Goal: Transaction & Acquisition: Book appointment/travel/reservation

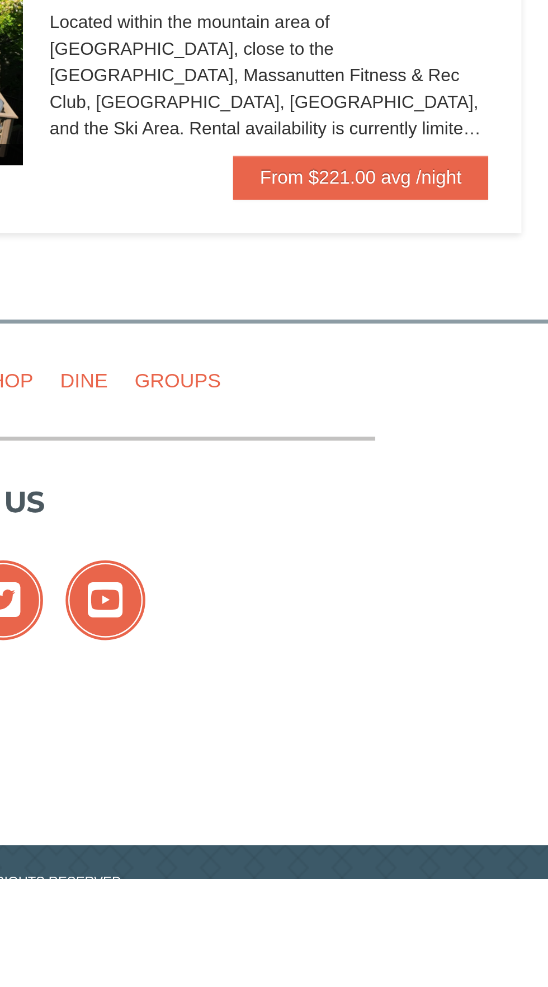
scroll to position [349, 0]
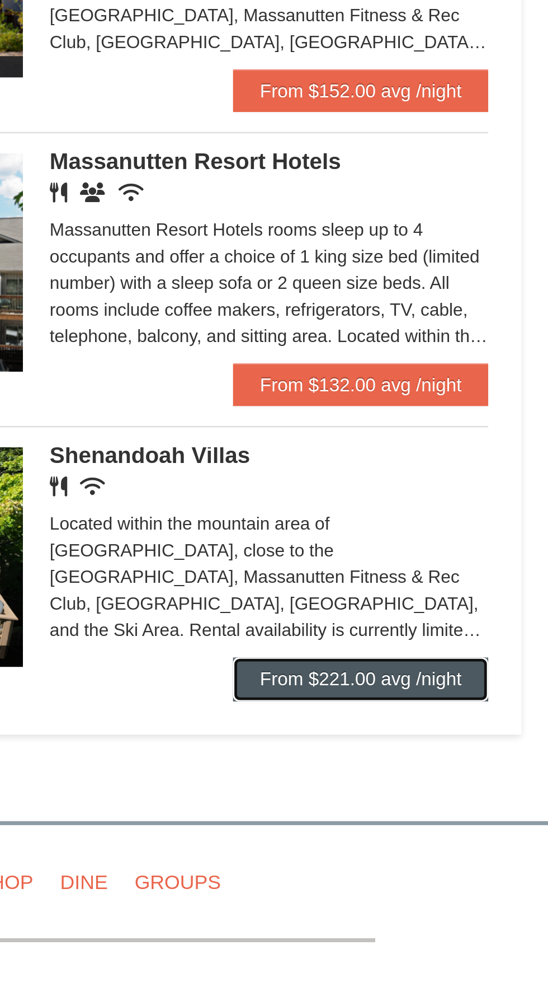
click at [493, 642] on link "From $221.00 avg /night" at bounding box center [469, 637] width 107 height 18
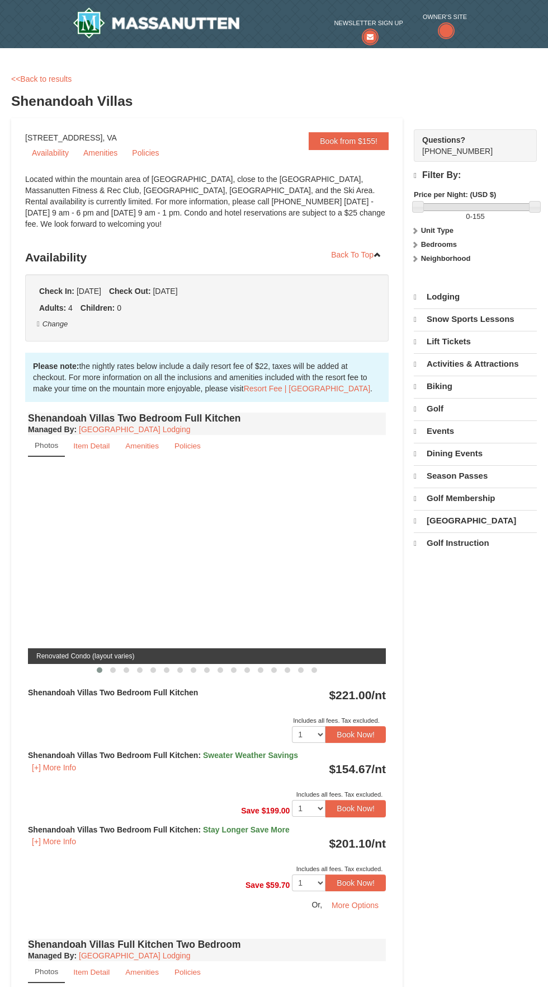
select select "10"
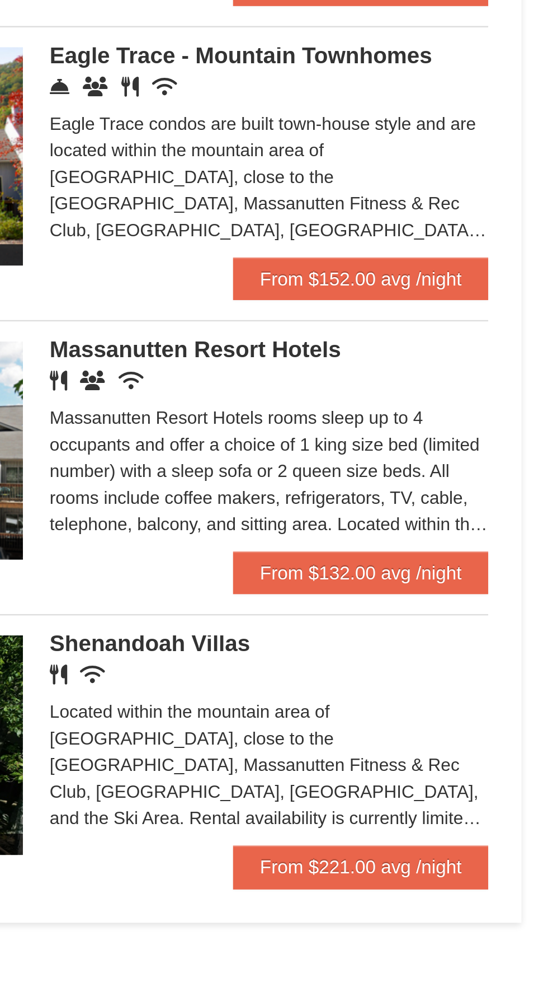
scroll to position [347, 0]
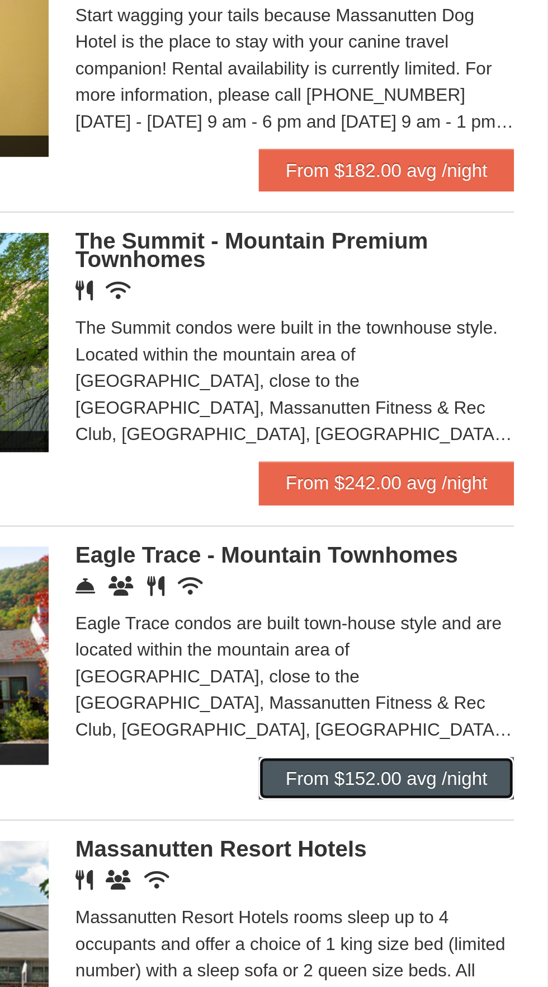
click at [441, 394] on link "From $152.00 avg /night" at bounding box center [469, 392] width 107 height 18
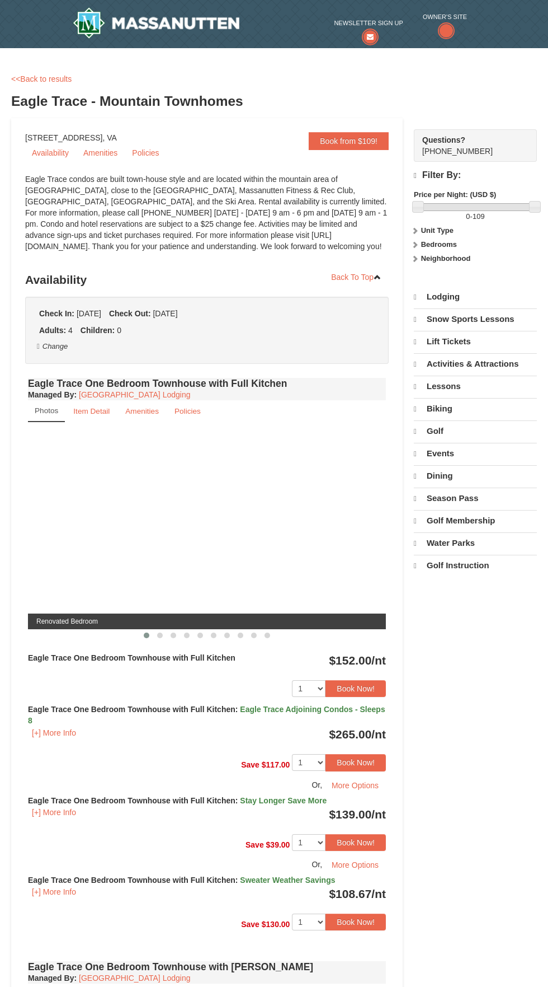
select select "10"
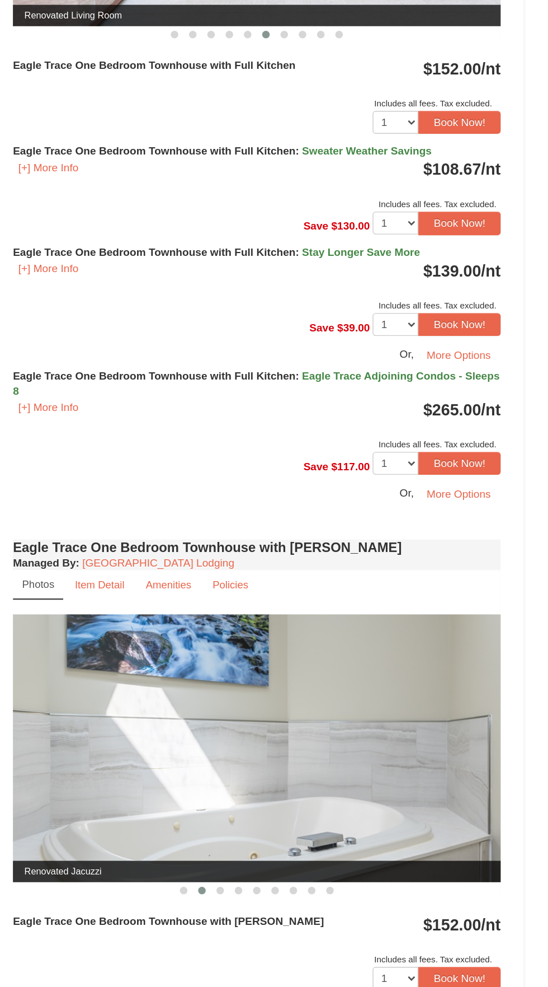
scroll to position [649, 0]
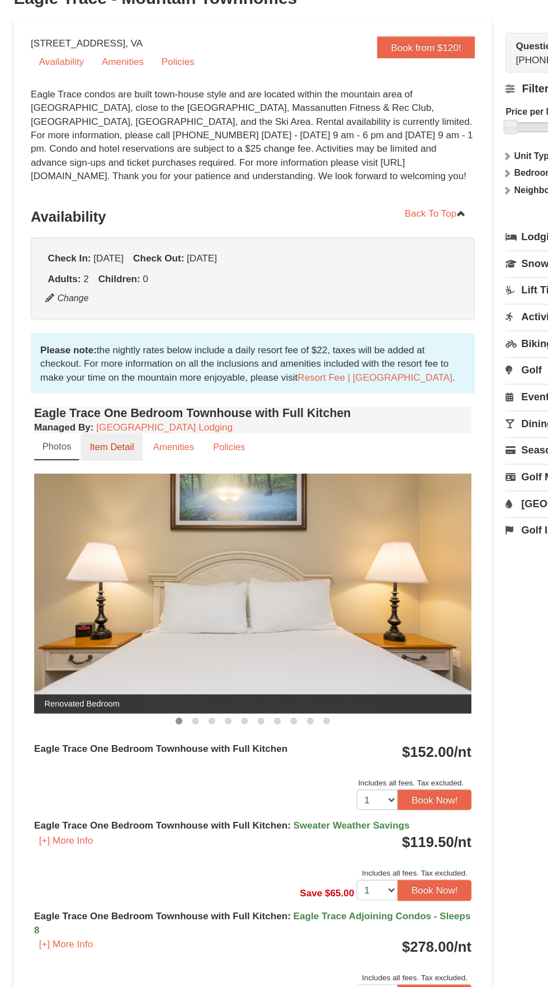
click at [68, 463] on link "Item Detail" at bounding box center [91, 457] width 51 height 22
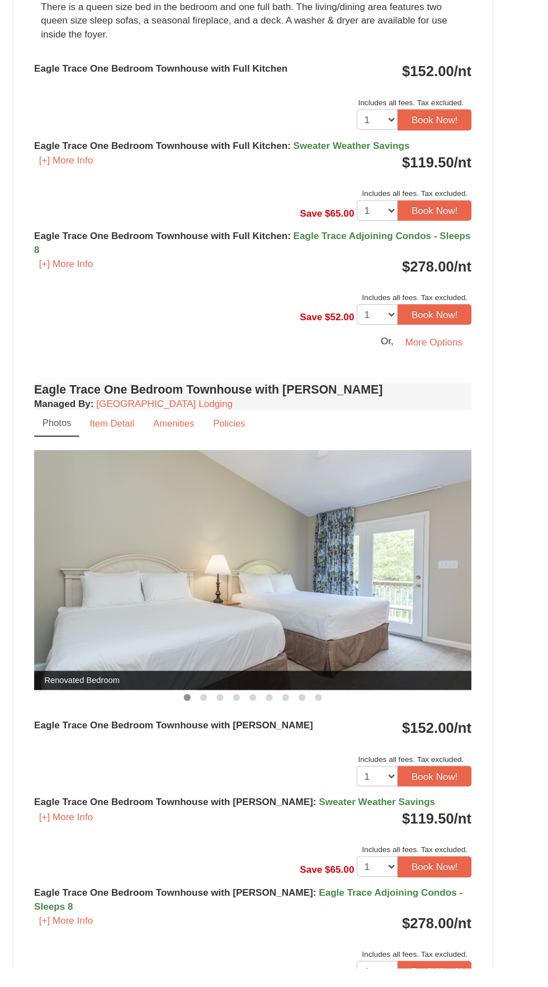
scroll to position [341, 0]
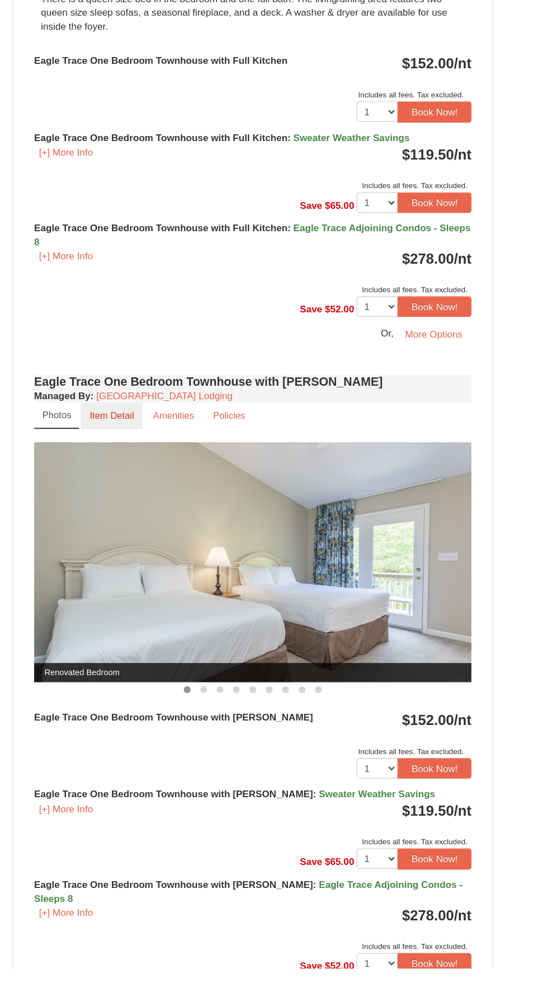
click at [93, 530] on small "Item Detail" at bounding box center [91, 534] width 36 height 8
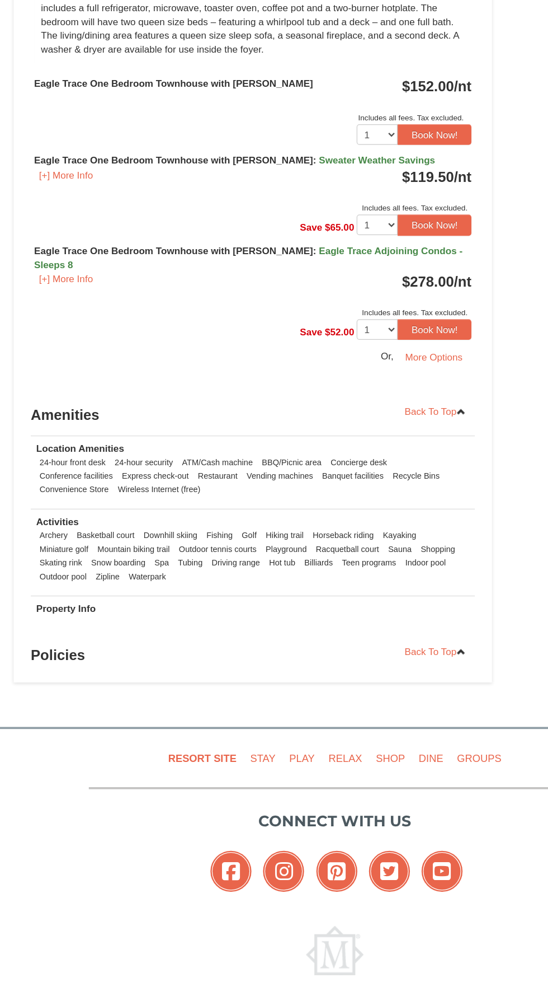
scroll to position [736, 0]
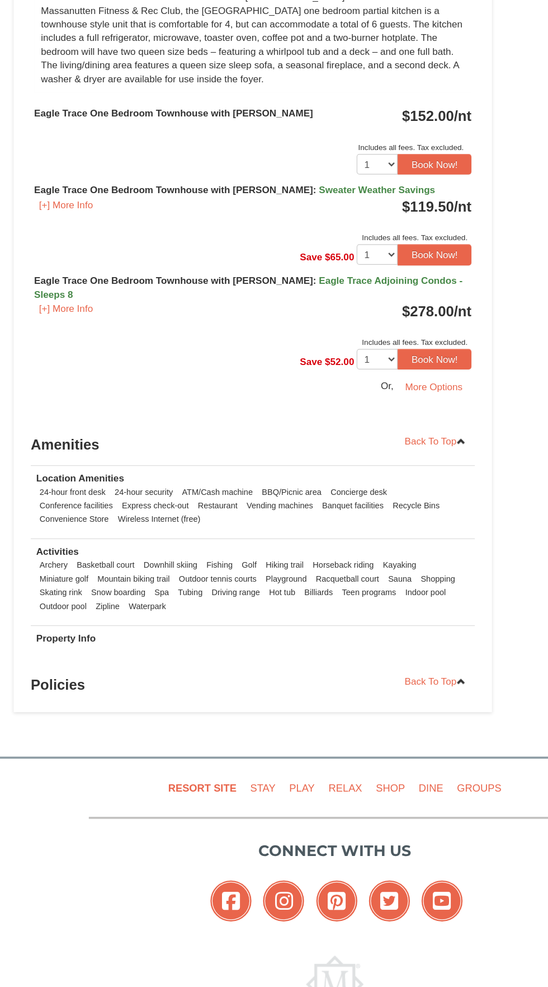
click at [84, 687] on td "Property Info" at bounding box center [207, 700] width 364 height 26
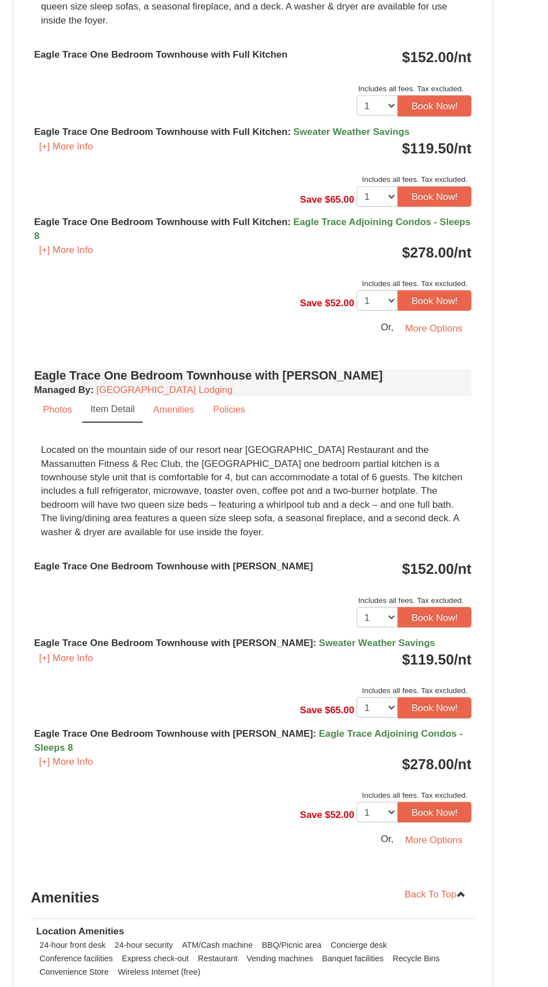
scroll to position [534, 0]
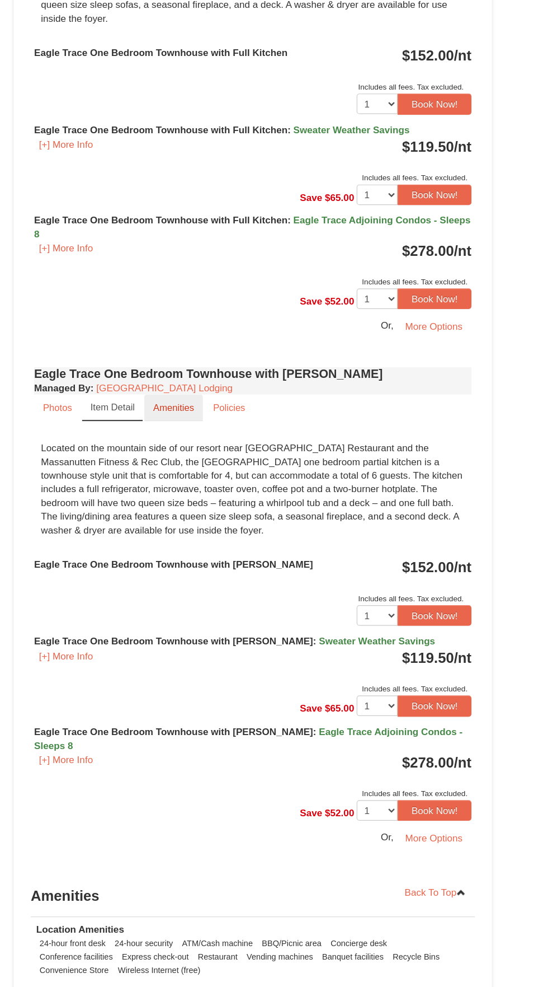
click at [138, 337] on small "Amenities" at bounding box center [142, 341] width 34 height 8
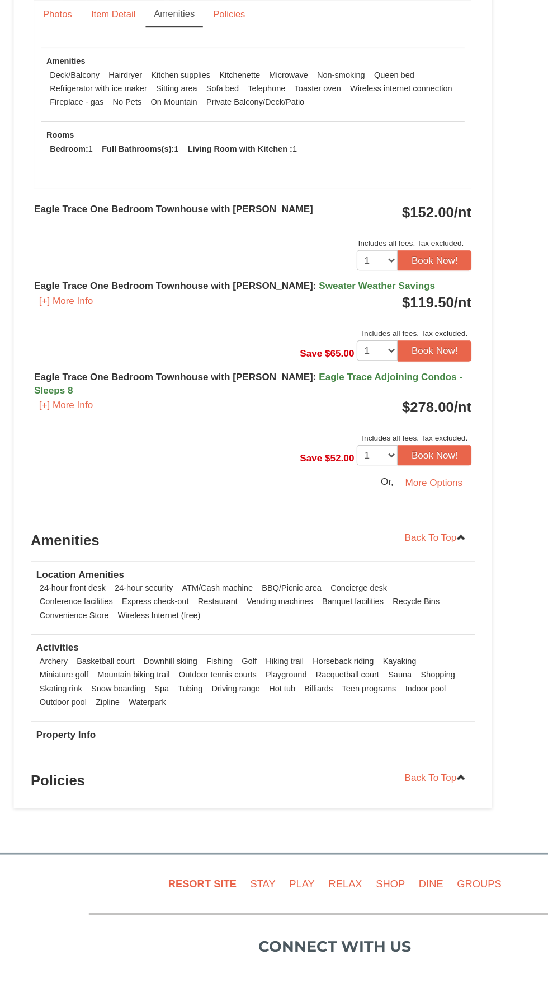
scroll to position [670, 0]
